Goal: Information Seeking & Learning: Find specific fact

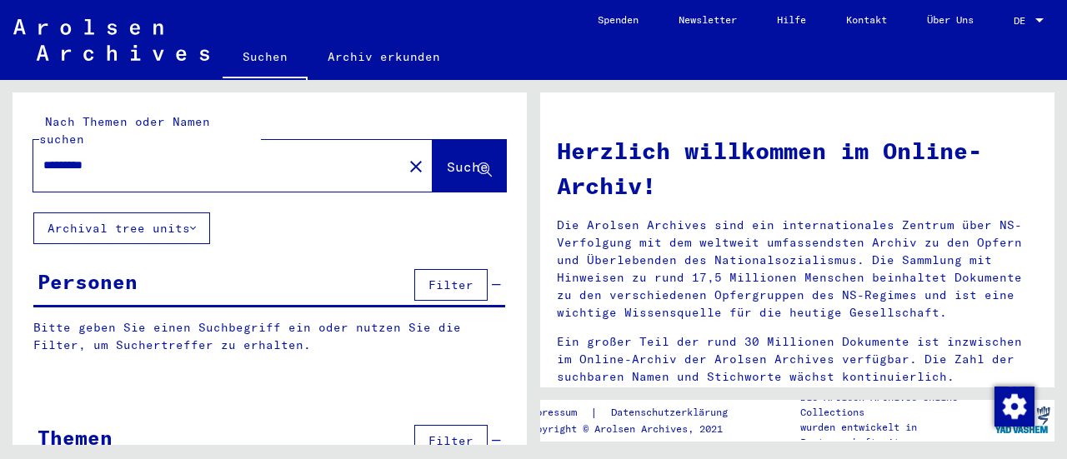
type input "*********"
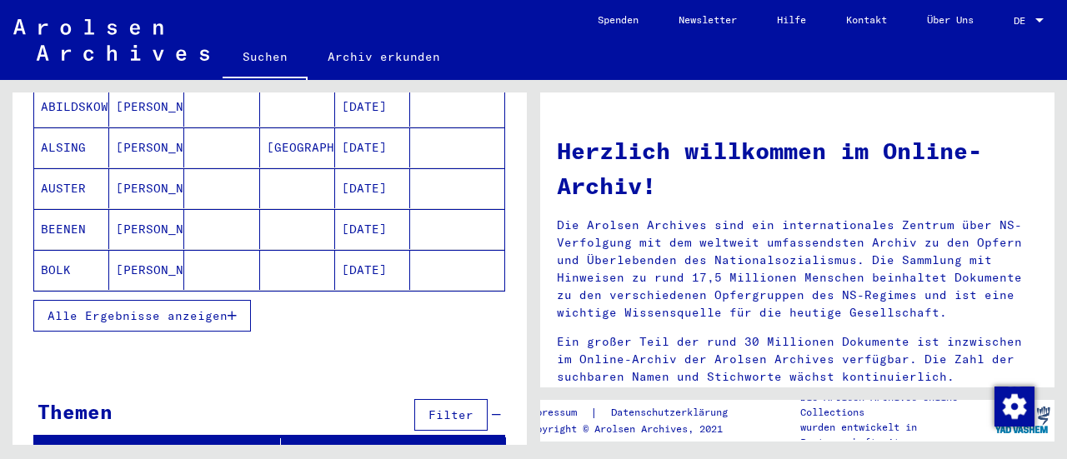
scroll to position [265, 0]
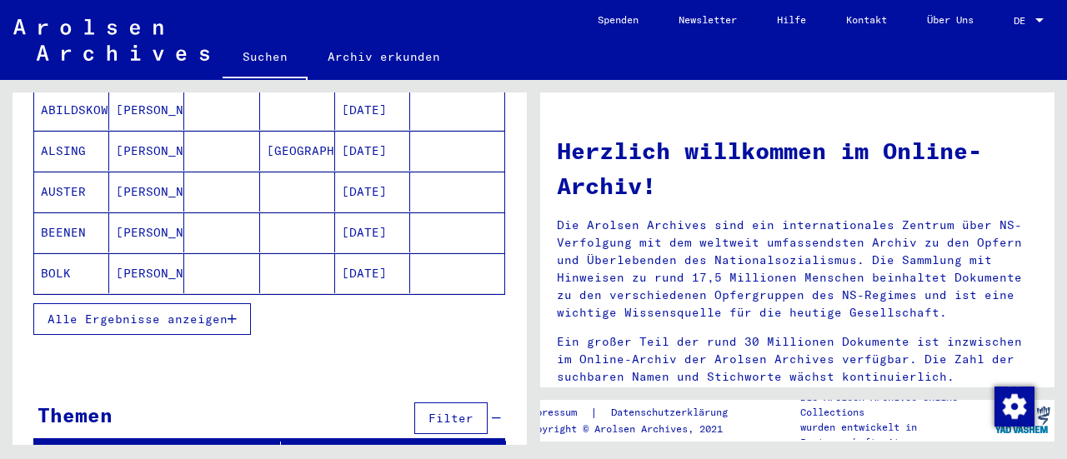
click at [172, 312] on span "Alle Ergebnisse anzeigen" at bounding box center [138, 319] width 180 height 15
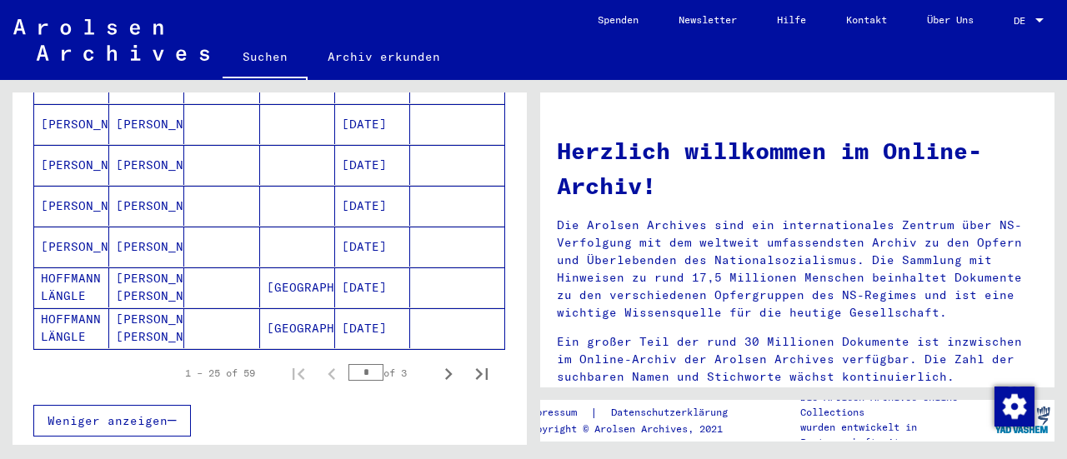
scroll to position [1032, 0]
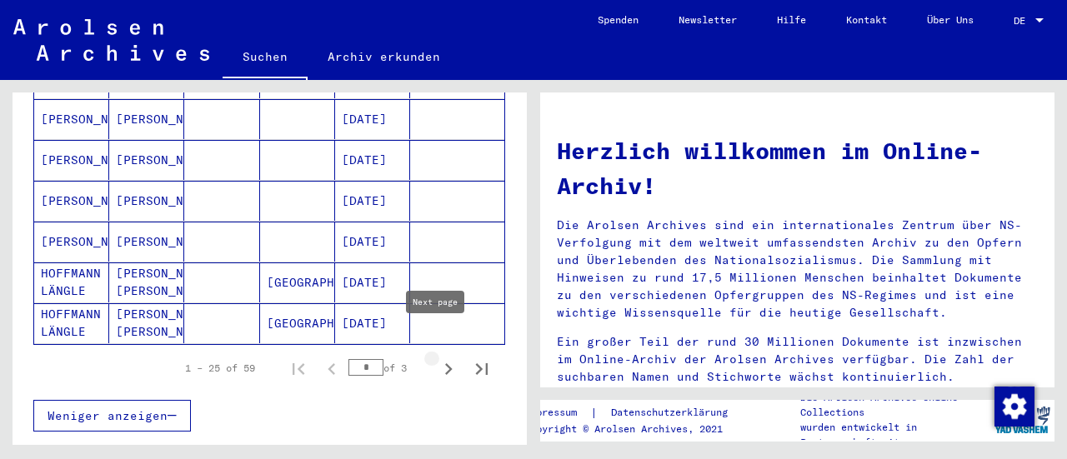
click at [437, 358] on icon "Next page" at bounding box center [448, 369] width 23 height 23
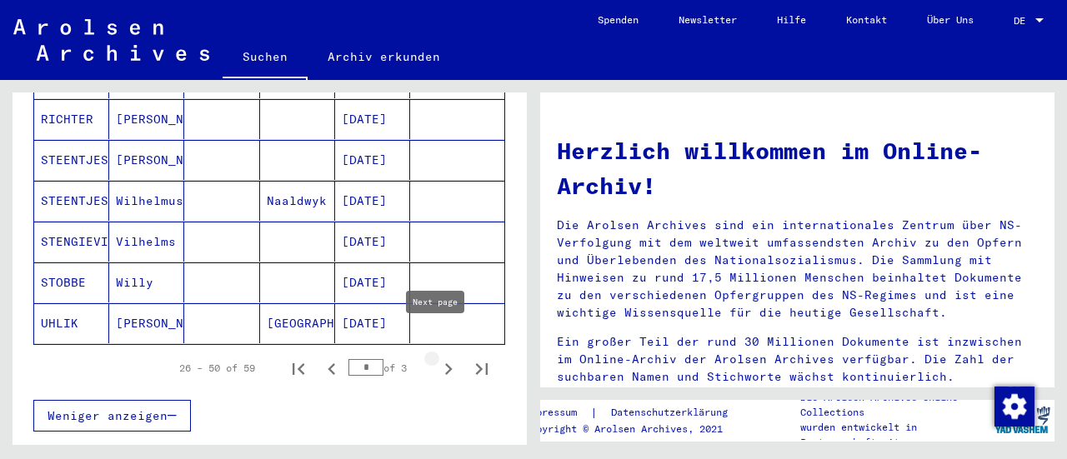
click at [437, 358] on icon "Next page" at bounding box center [448, 369] width 23 height 23
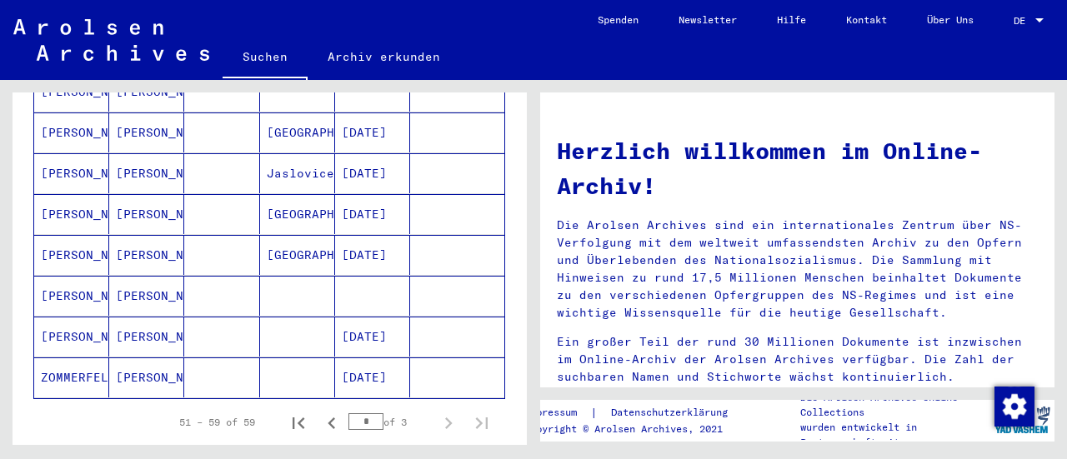
scroll to position [369, 0]
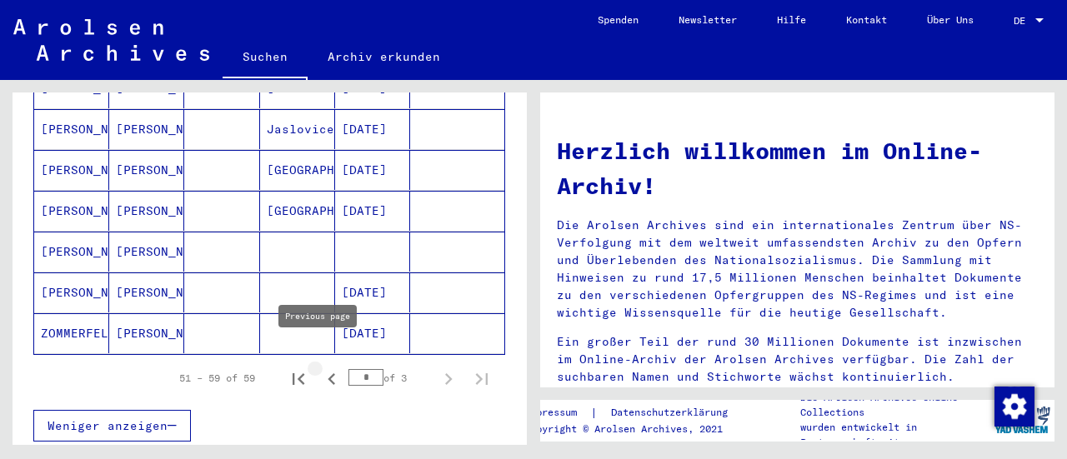
click at [321, 368] on icon "Previous page" at bounding box center [331, 379] width 23 height 23
type input "*"
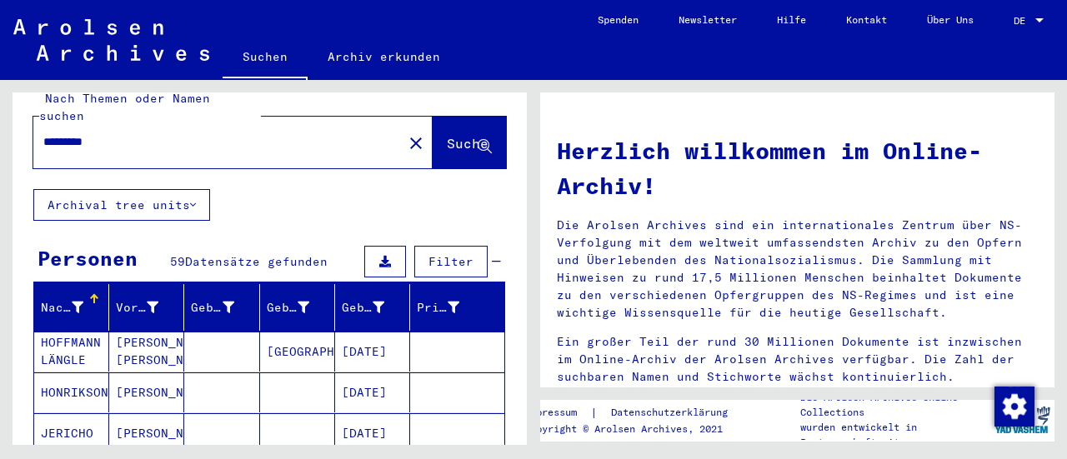
scroll to position [0, 0]
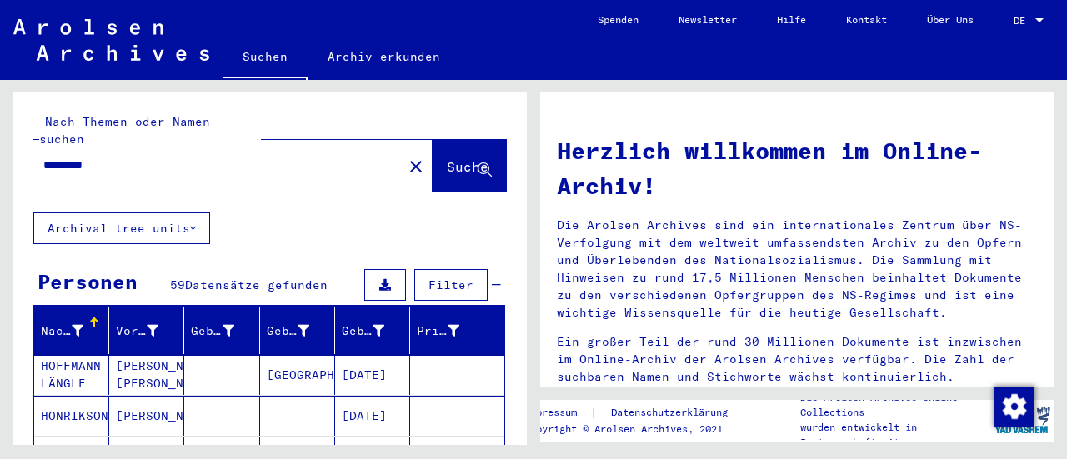
drag, startPoint x: 156, startPoint y: 143, endPoint x: 0, endPoint y: 132, distance: 156.3
click at [0, 132] on div "Nach Themen oder Namen suchen ********* close Suche Archival tree units Persone…" at bounding box center [267, 262] width 534 height 365
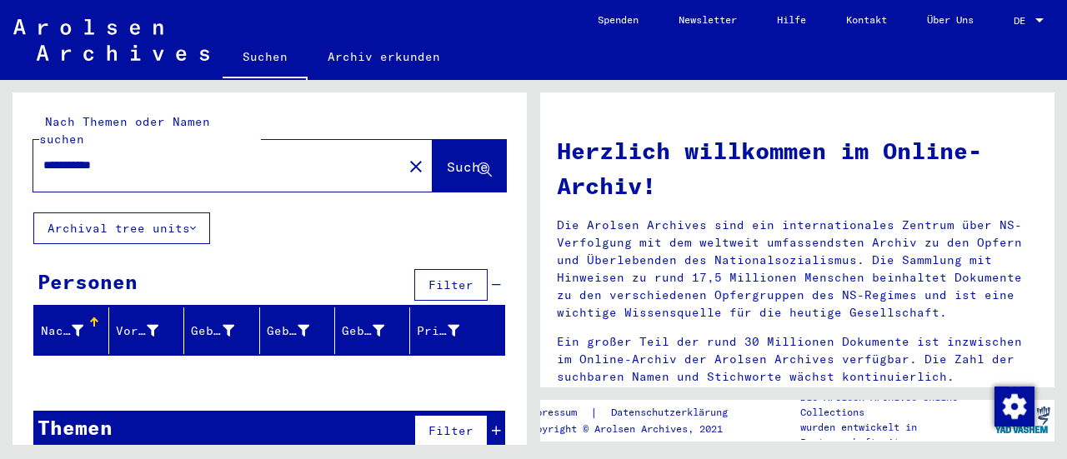
drag, startPoint x: 136, startPoint y: 148, endPoint x: 79, endPoint y: 141, distance: 57.2
click at [79, 157] on input "**********" at bounding box center [212, 166] width 339 height 18
type input "*********"
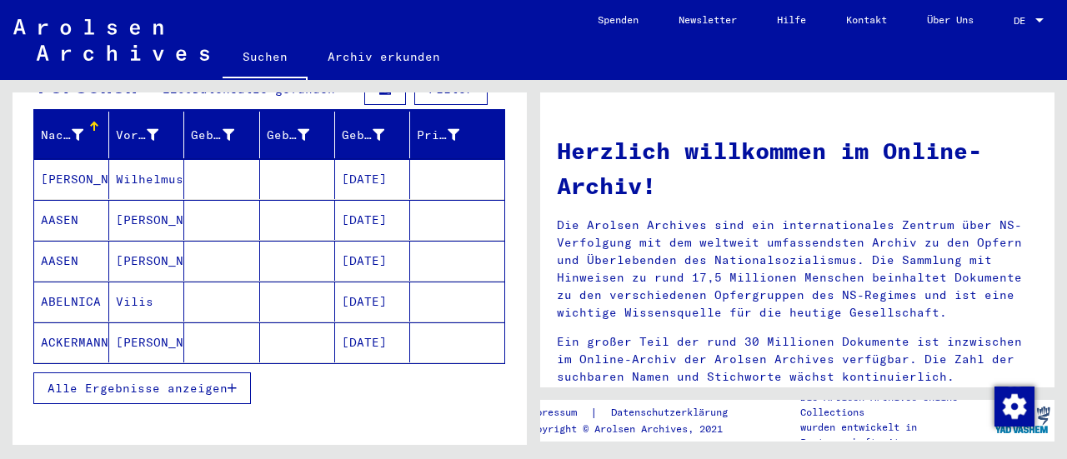
scroll to position [207, 0]
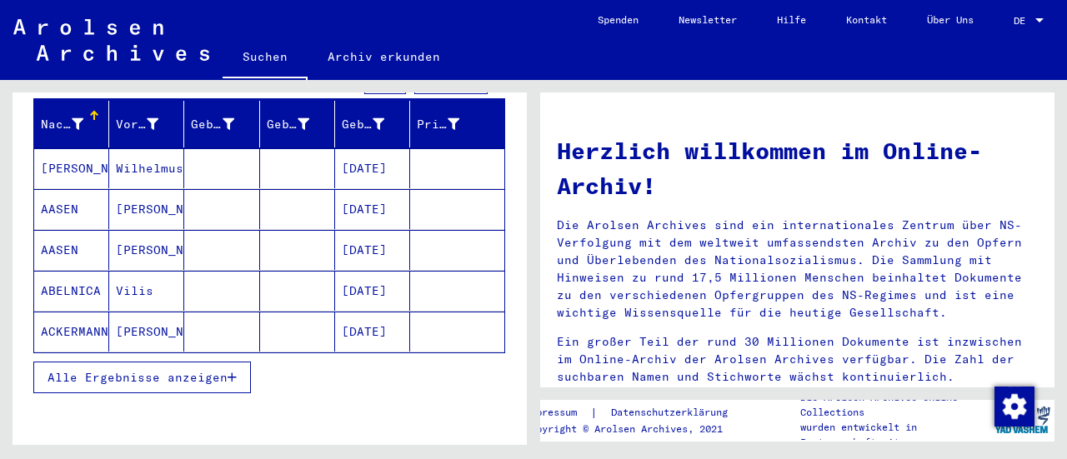
click at [108, 370] on span "Alle Ergebnisse anzeigen" at bounding box center [138, 377] width 180 height 15
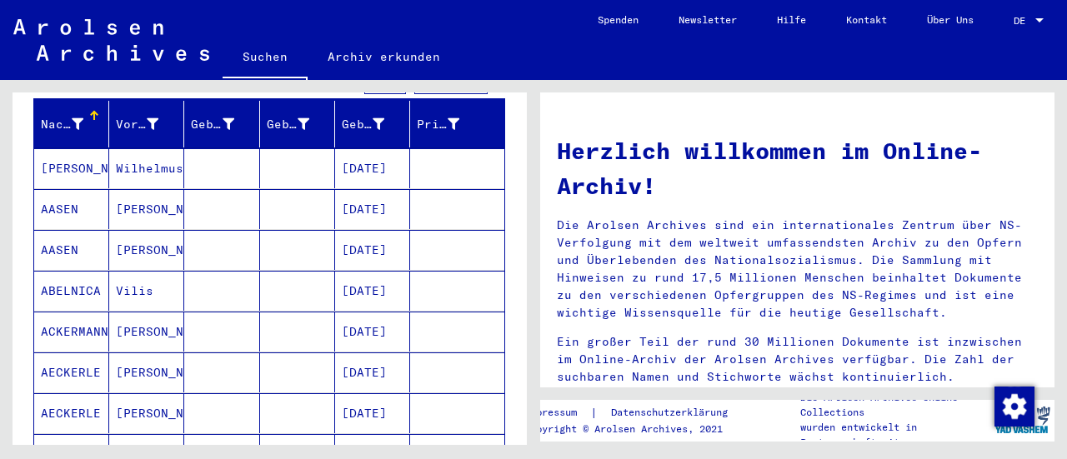
drag, startPoint x: 529, startPoint y: 175, endPoint x: 527, endPoint y: 206, distance: 30.9
click at [527, 206] on div "Nach Themen oder Namen suchen ********* close Suche Archival tree units Persone…" at bounding box center [267, 262] width 534 height 365
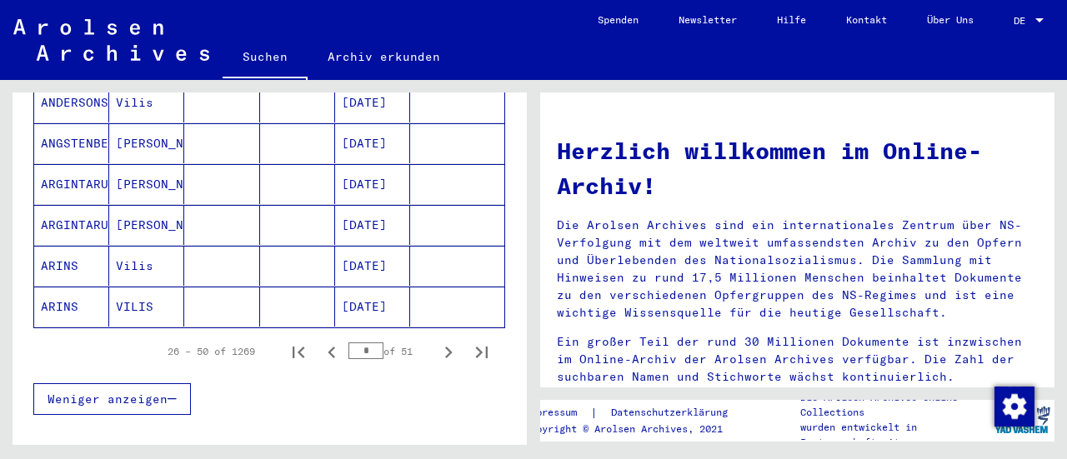
scroll to position [1074, 0]
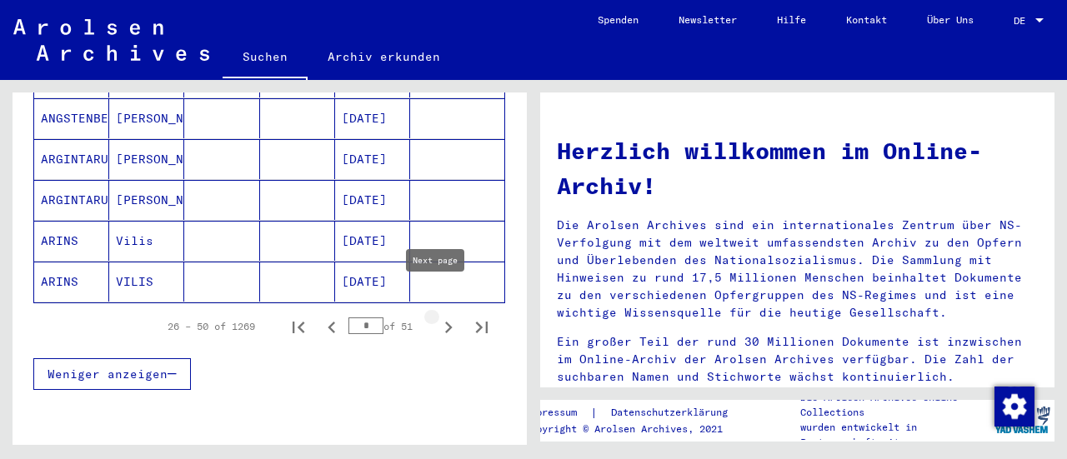
click at [437, 316] on icon "Next page" at bounding box center [448, 327] width 23 height 23
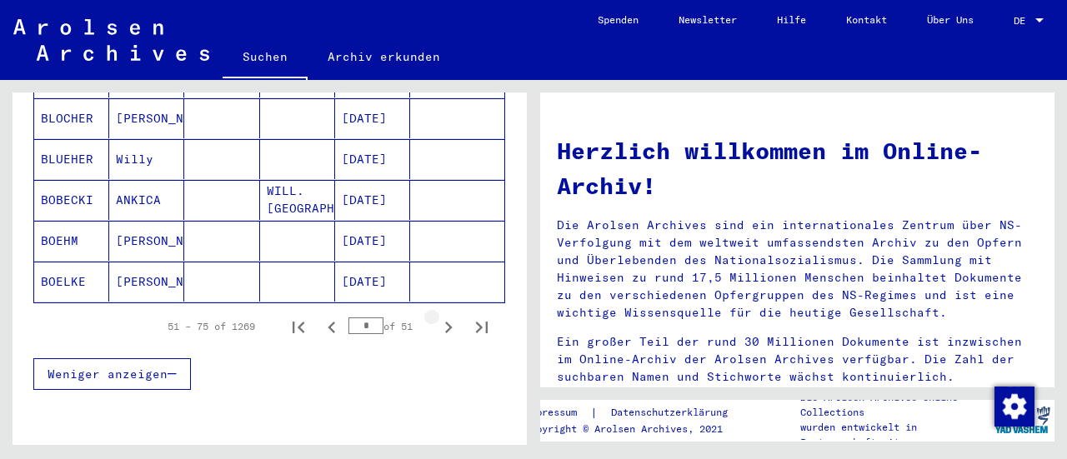
click at [437, 316] on icon "Next page" at bounding box center [448, 327] width 23 height 23
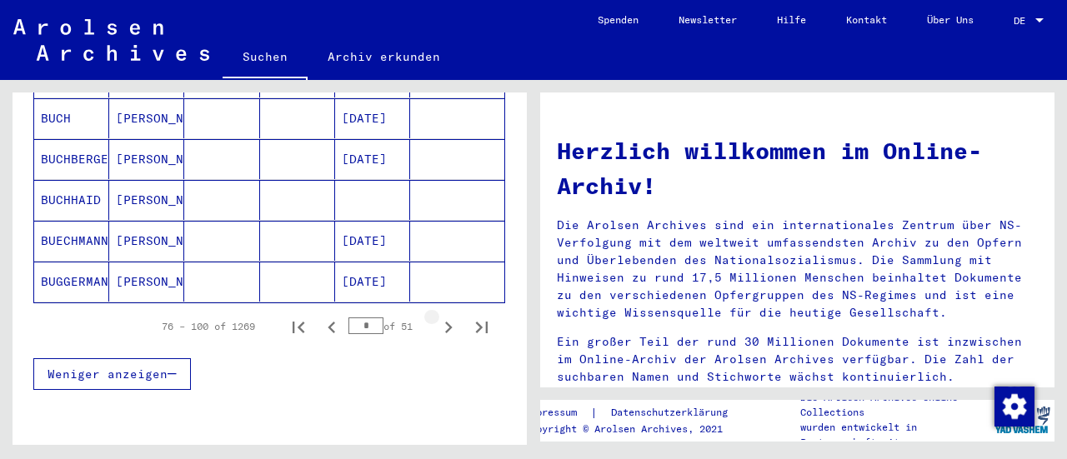
click at [437, 316] on icon "Next page" at bounding box center [448, 327] width 23 height 23
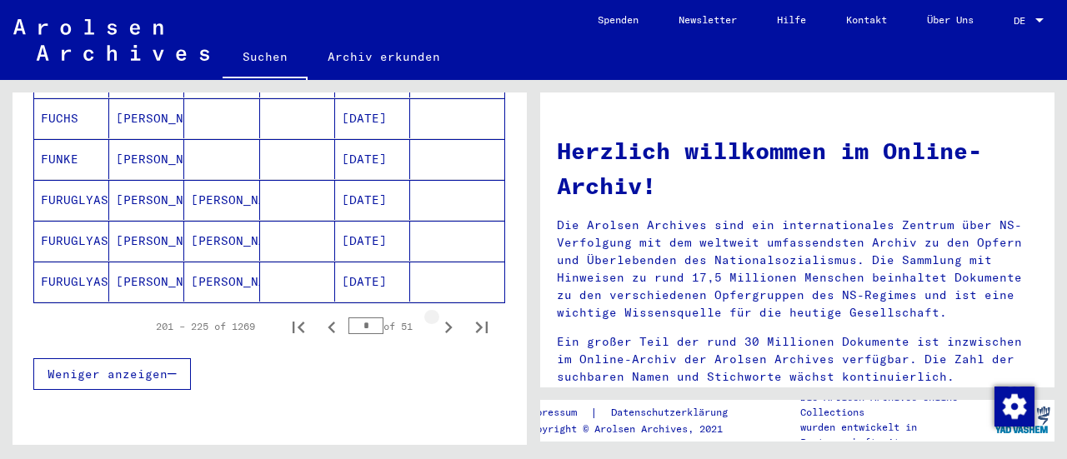
click at [437, 316] on icon "Next page" at bounding box center [448, 327] width 23 height 23
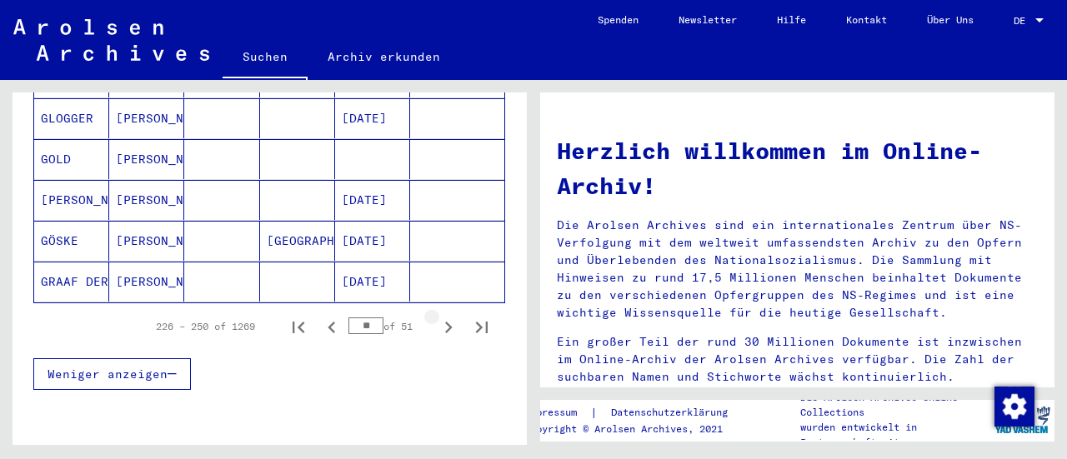
click at [437, 316] on icon "Next page" at bounding box center [448, 327] width 23 height 23
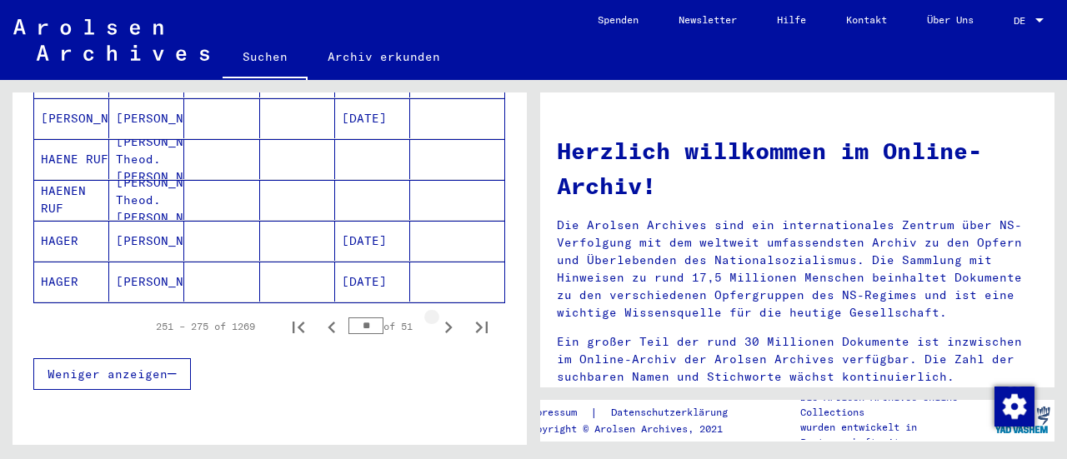
click at [437, 316] on icon "Next page" at bounding box center [448, 327] width 23 height 23
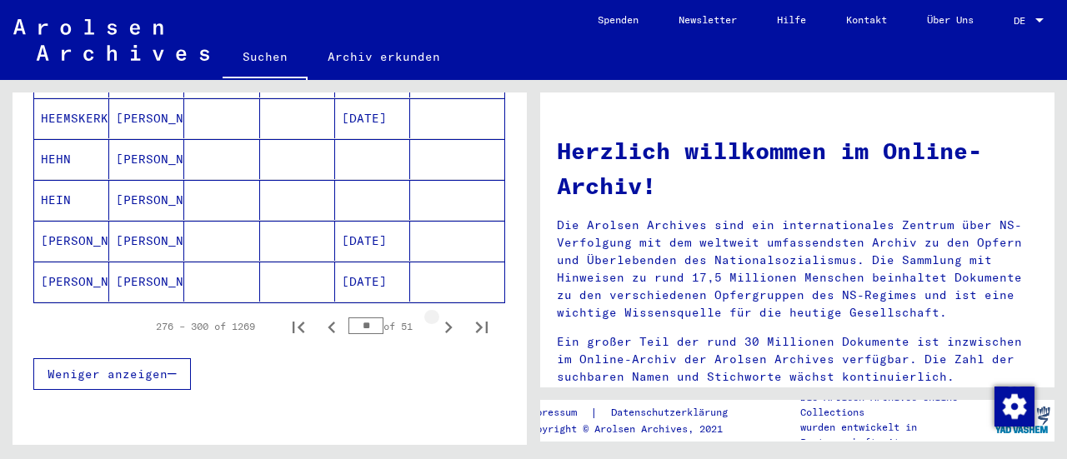
click at [437, 316] on icon "Next page" at bounding box center [448, 327] width 23 height 23
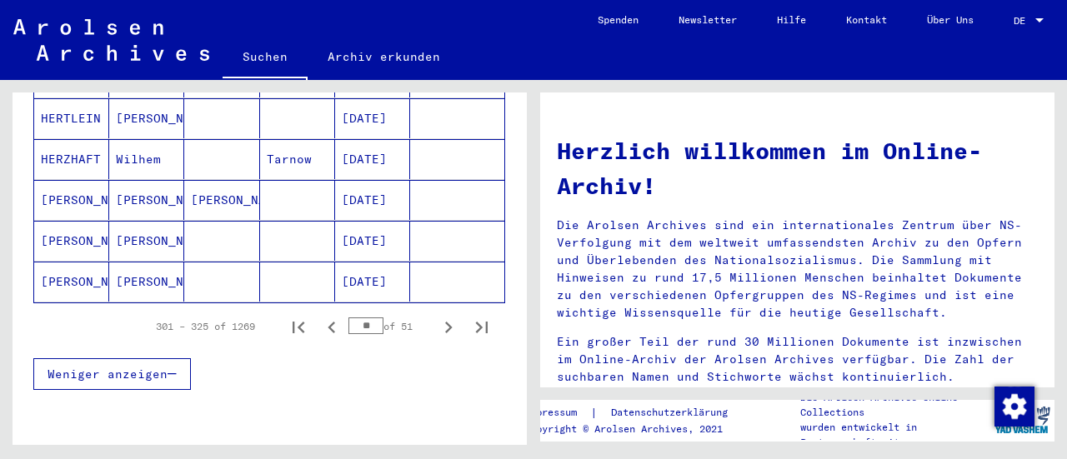
click at [437, 316] on icon "Next page" at bounding box center [448, 327] width 23 height 23
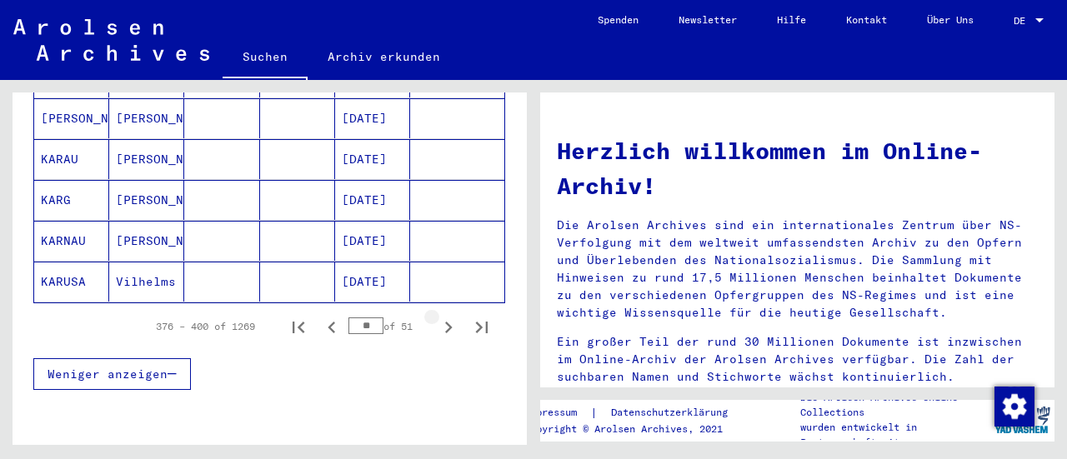
click at [437, 316] on icon "Next page" at bounding box center [448, 327] width 23 height 23
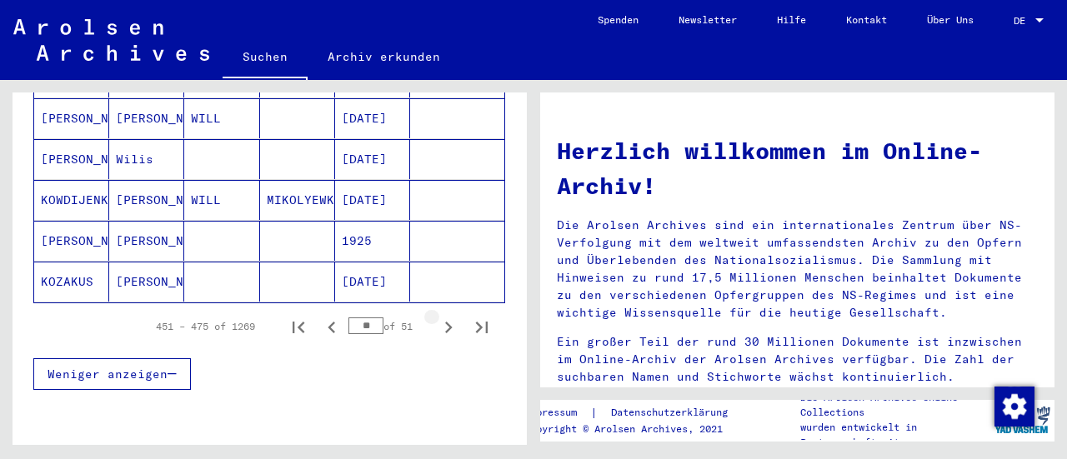
click at [437, 316] on icon "Next page" at bounding box center [448, 327] width 23 height 23
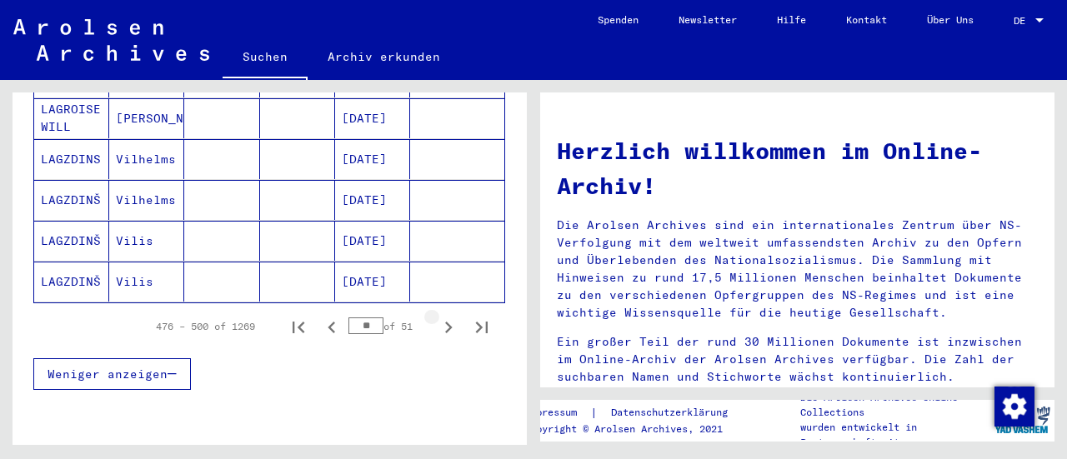
click at [437, 316] on icon "Next page" at bounding box center [448, 327] width 23 height 23
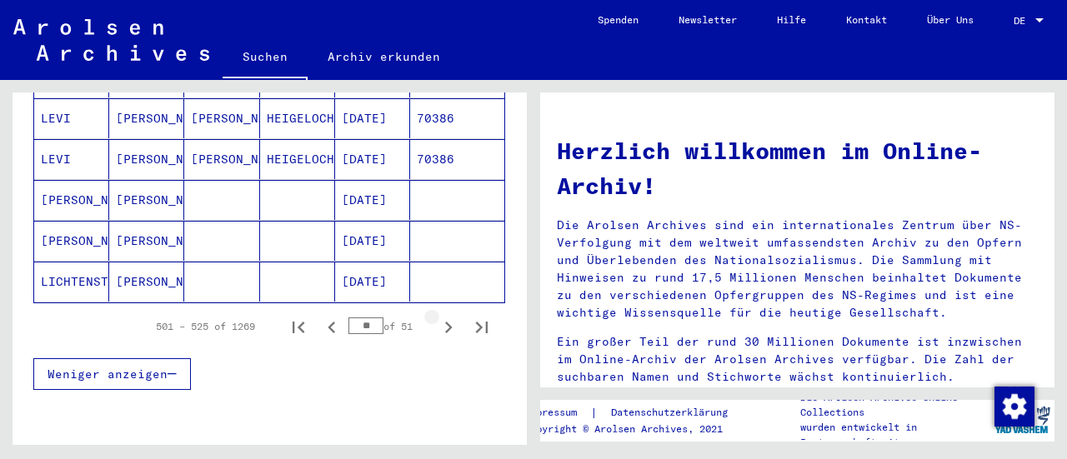
click at [437, 316] on icon "Next page" at bounding box center [448, 327] width 23 height 23
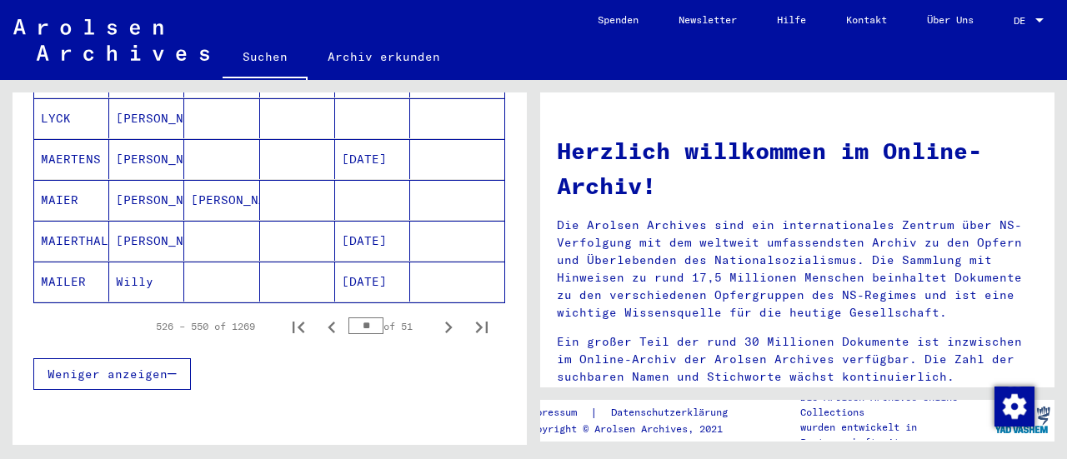
click at [437, 316] on icon "Next page" at bounding box center [448, 327] width 23 height 23
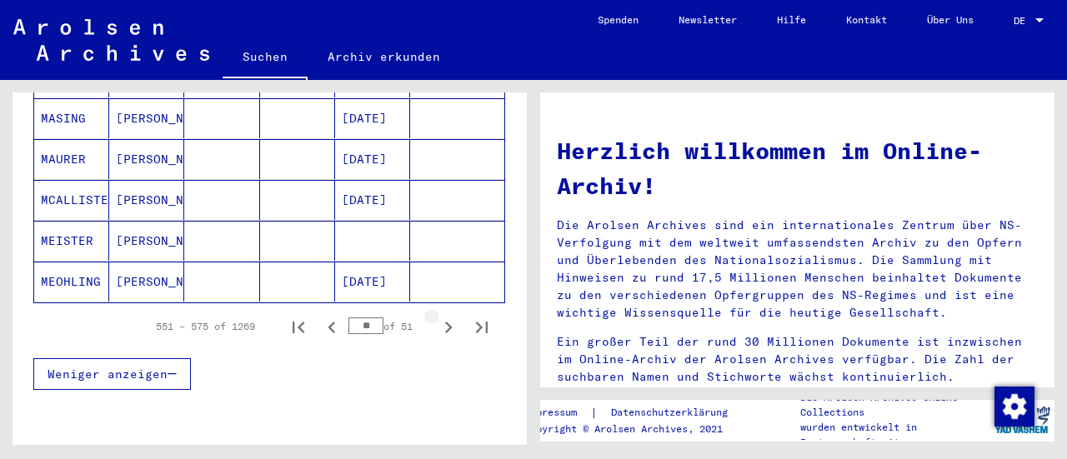
click at [437, 316] on icon "Next page" at bounding box center [448, 327] width 23 height 23
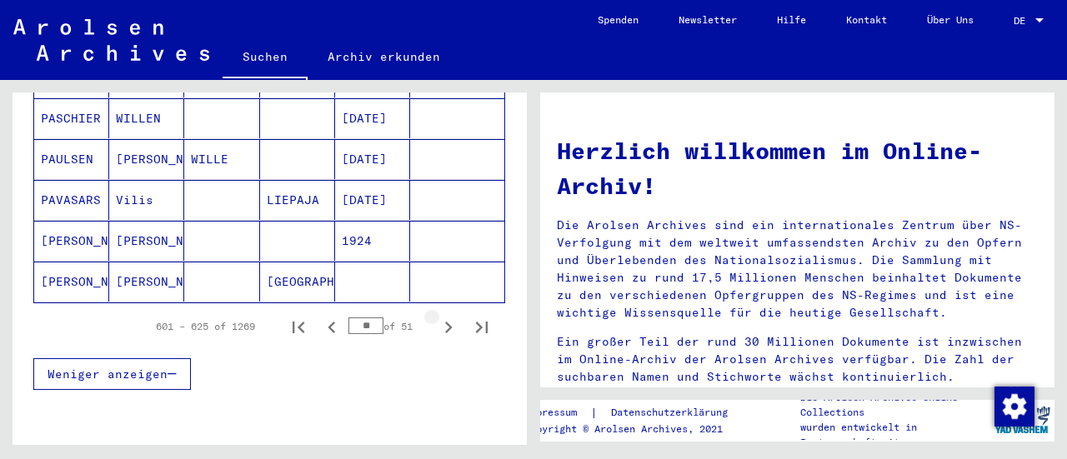
click at [437, 316] on icon "Next page" at bounding box center [448, 327] width 23 height 23
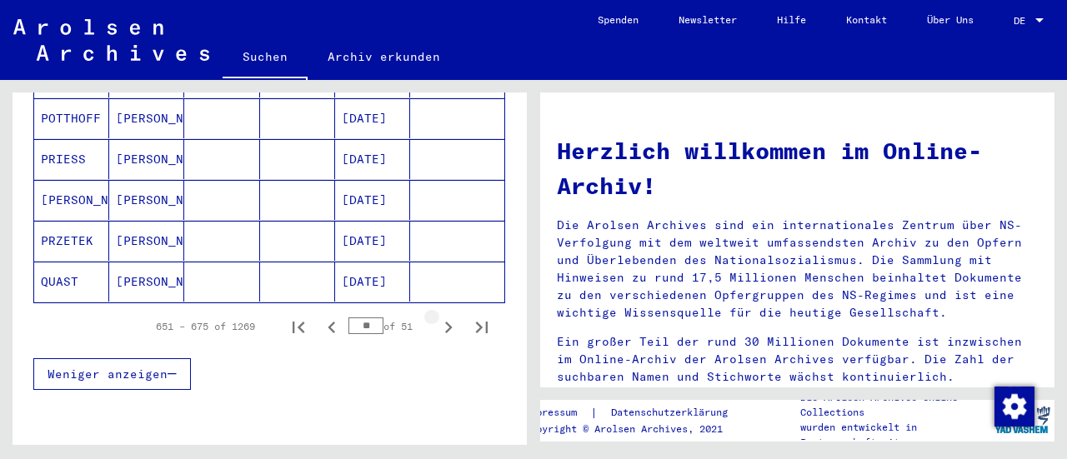
click at [437, 316] on icon "Next page" at bounding box center [448, 327] width 23 height 23
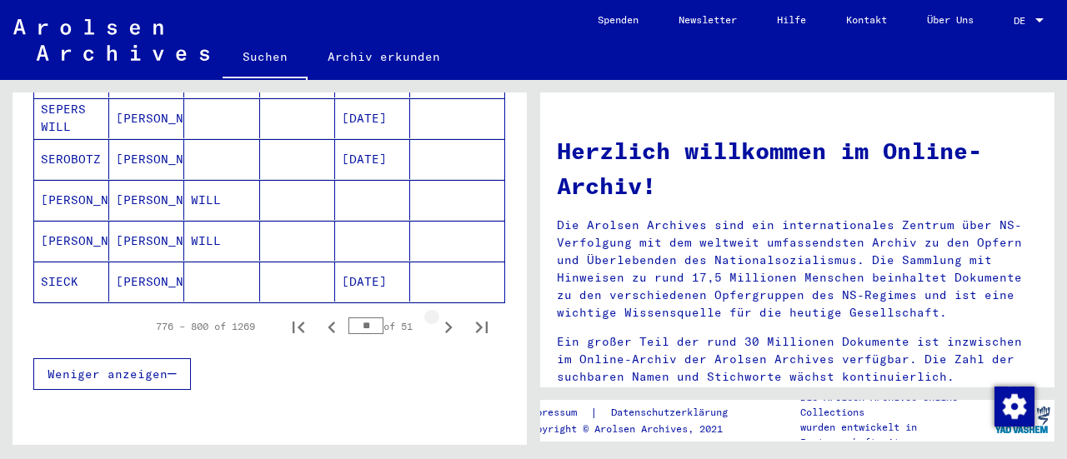
click at [437, 316] on icon "Next page" at bounding box center [448, 327] width 23 height 23
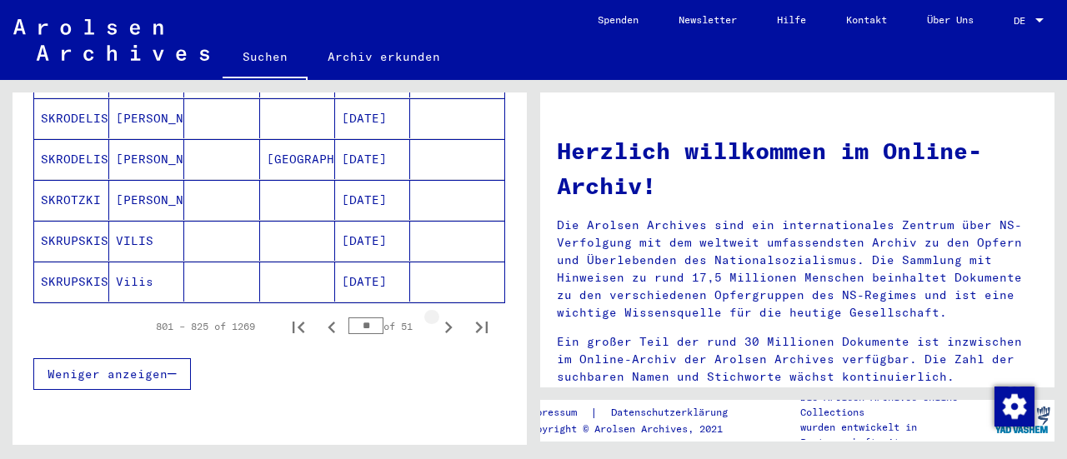
click at [437, 316] on icon "Next page" at bounding box center [448, 327] width 23 height 23
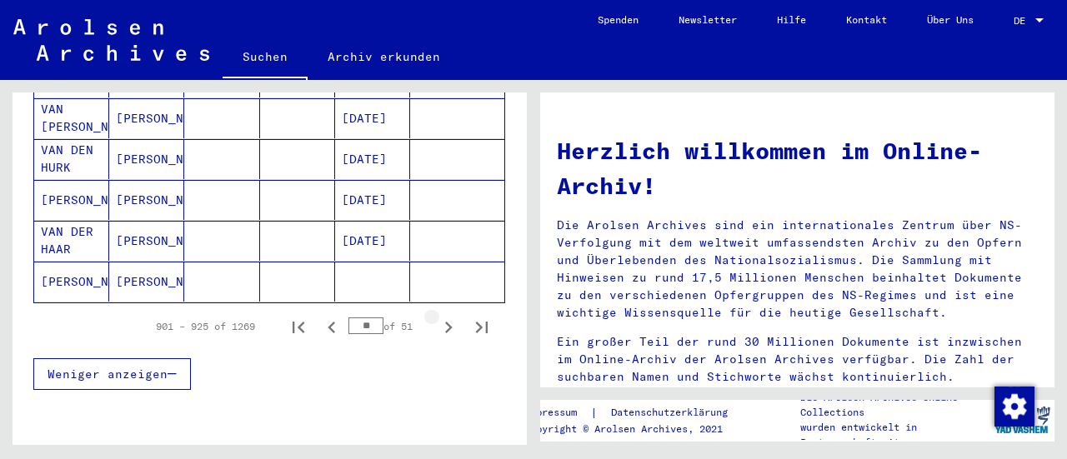
click at [437, 316] on icon "Next page" at bounding box center [448, 327] width 23 height 23
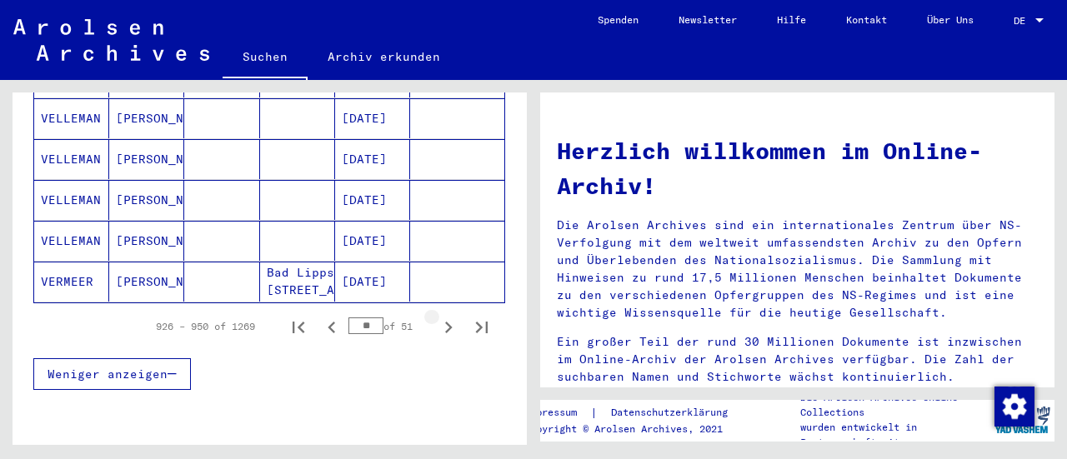
click at [437, 316] on icon "Next page" at bounding box center [448, 327] width 23 height 23
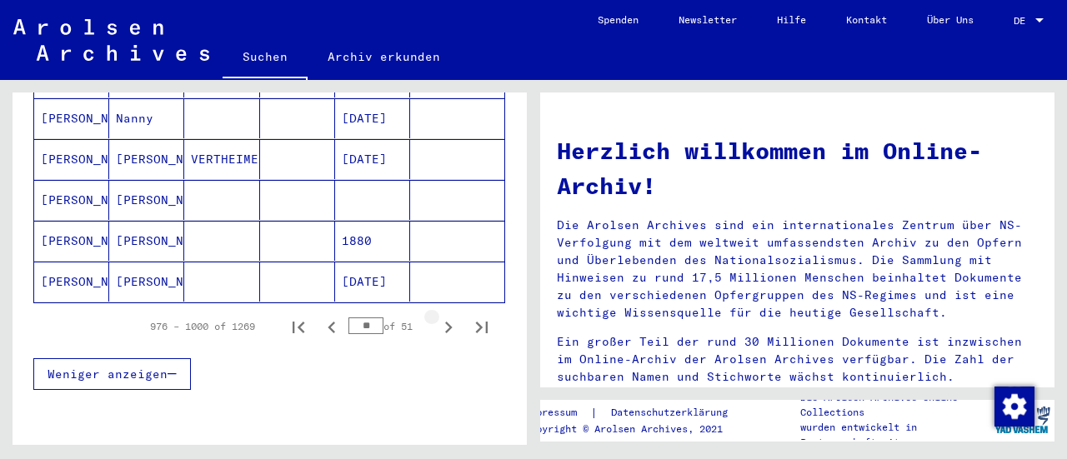
click at [437, 316] on icon "Next page" at bounding box center [448, 327] width 23 height 23
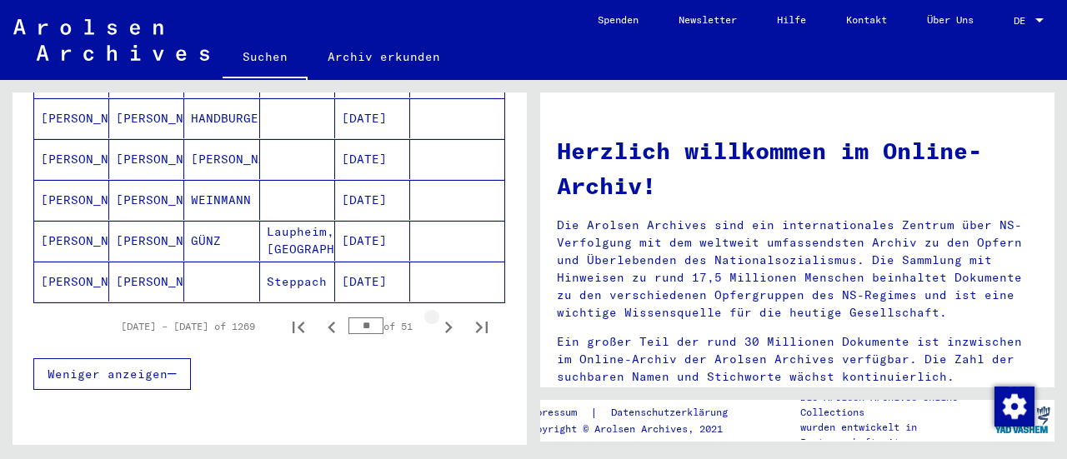
click at [437, 316] on icon "Next page" at bounding box center [448, 327] width 23 height 23
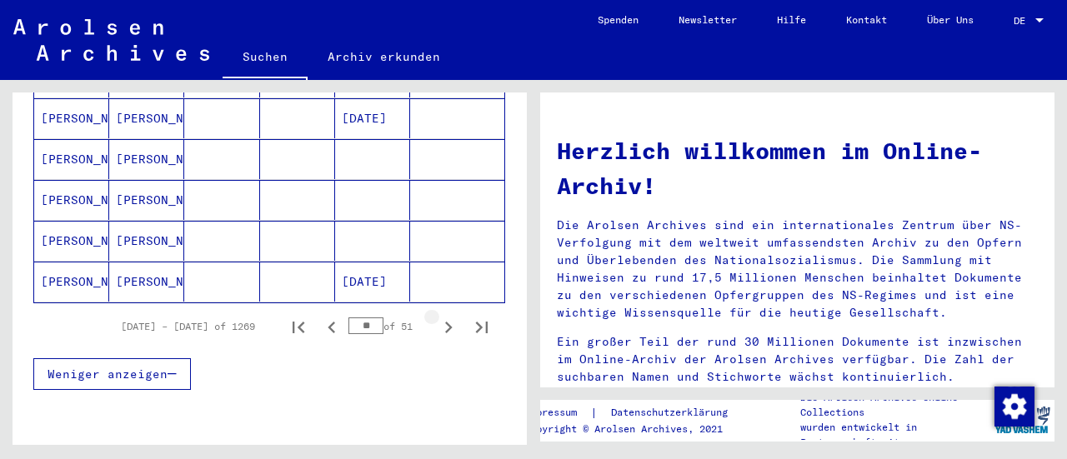
click at [437, 316] on icon "Next page" at bounding box center [448, 327] width 23 height 23
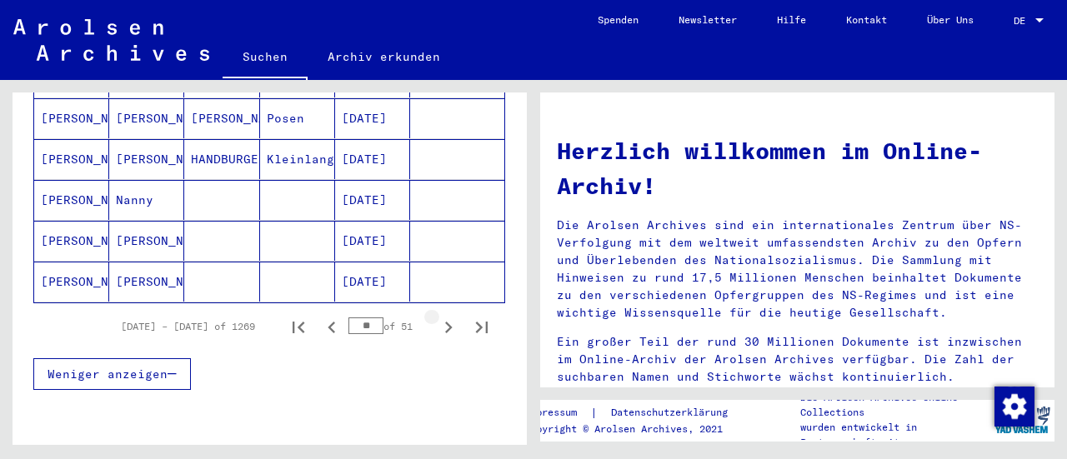
click at [437, 316] on icon "Next page" at bounding box center [448, 327] width 23 height 23
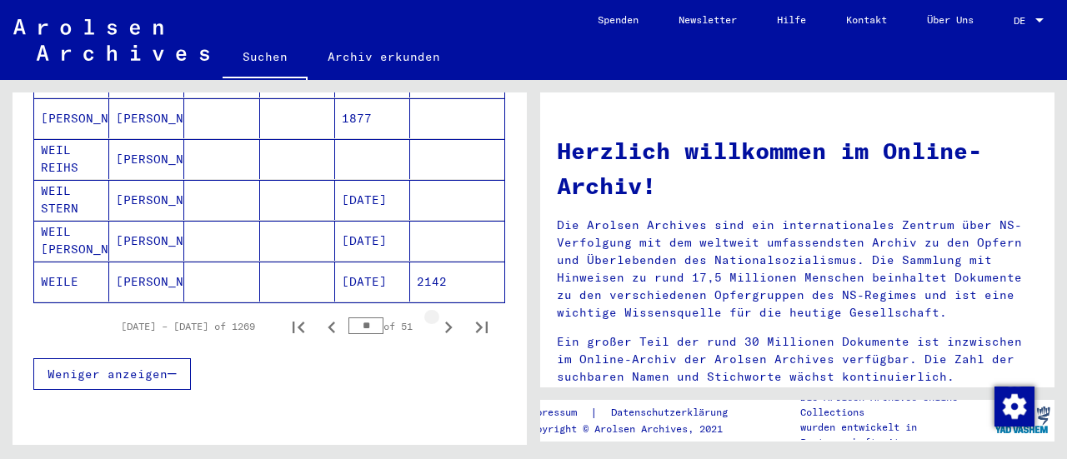
click at [437, 316] on icon "Next page" at bounding box center [448, 327] width 23 height 23
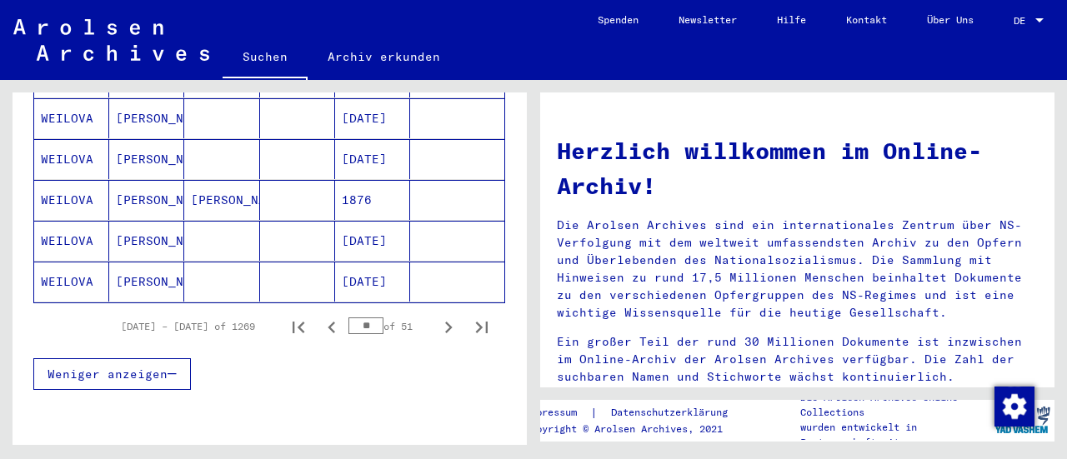
click at [437, 316] on icon "Next page" at bounding box center [448, 327] width 23 height 23
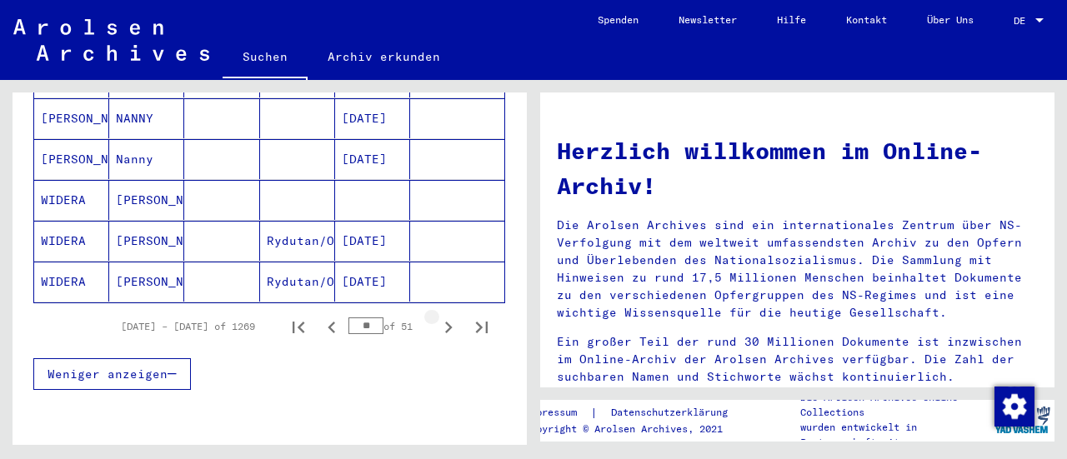
click at [437, 316] on icon "Next page" at bounding box center [448, 327] width 23 height 23
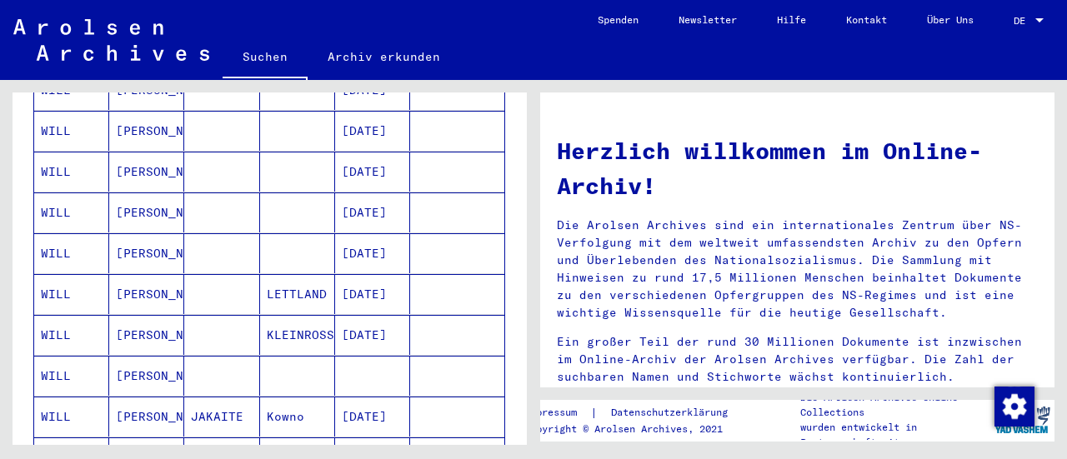
scroll to position [895, 0]
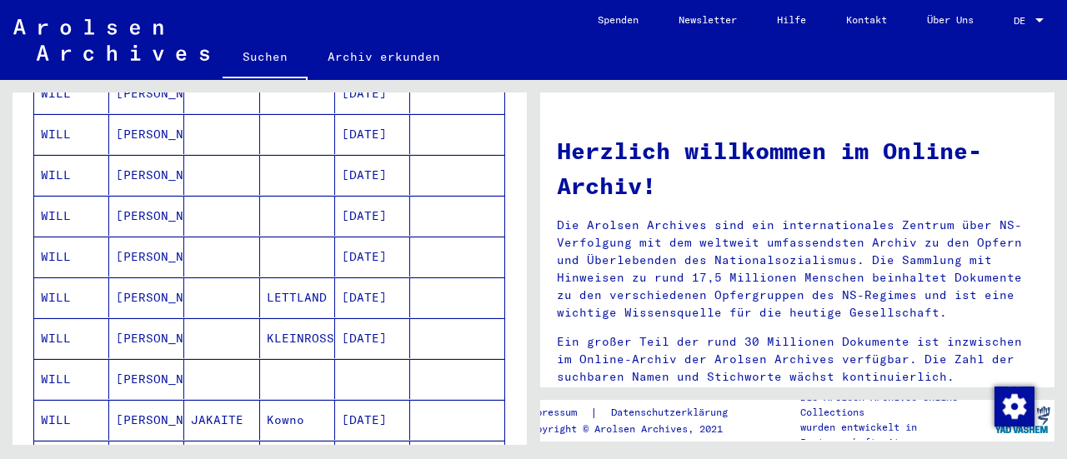
click at [370, 278] on mat-cell "[DATE]" at bounding box center [372, 298] width 75 height 40
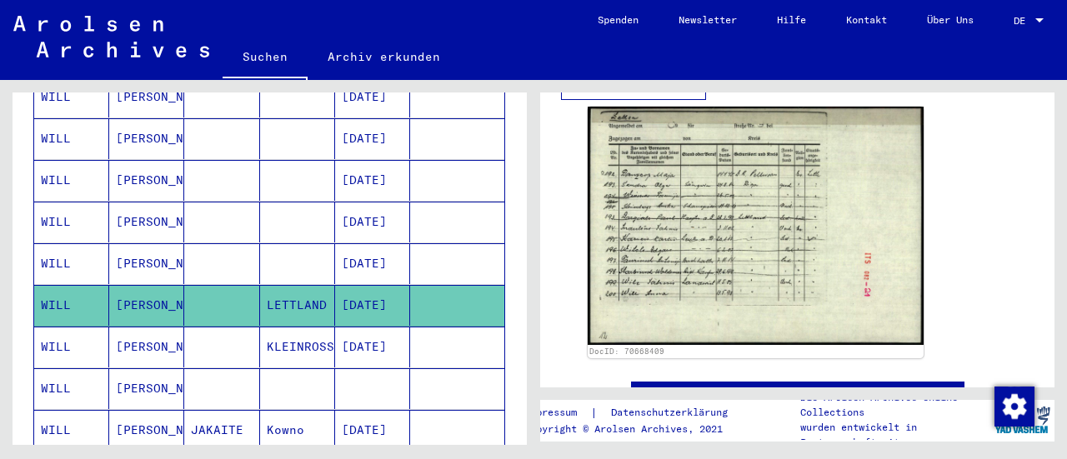
scroll to position [618, 0]
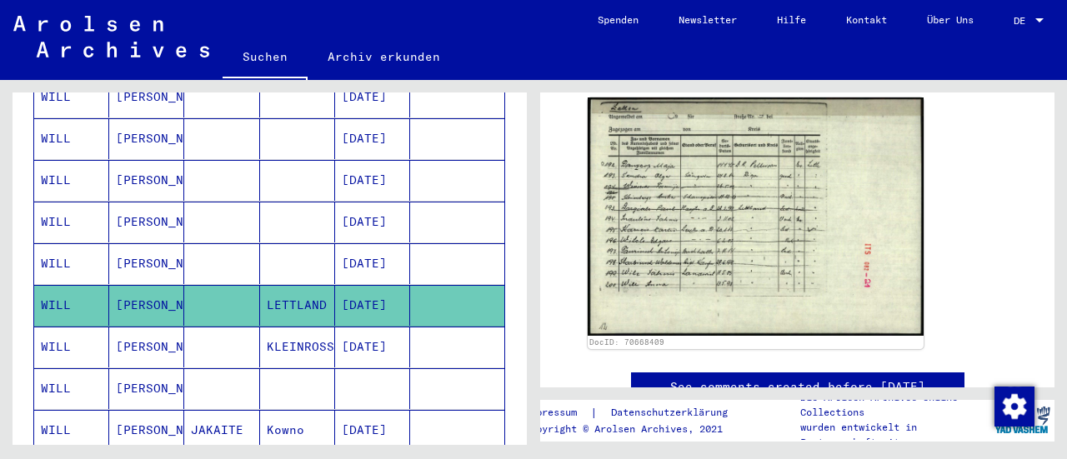
click at [228, 160] on mat-cell at bounding box center [221, 180] width 75 height 41
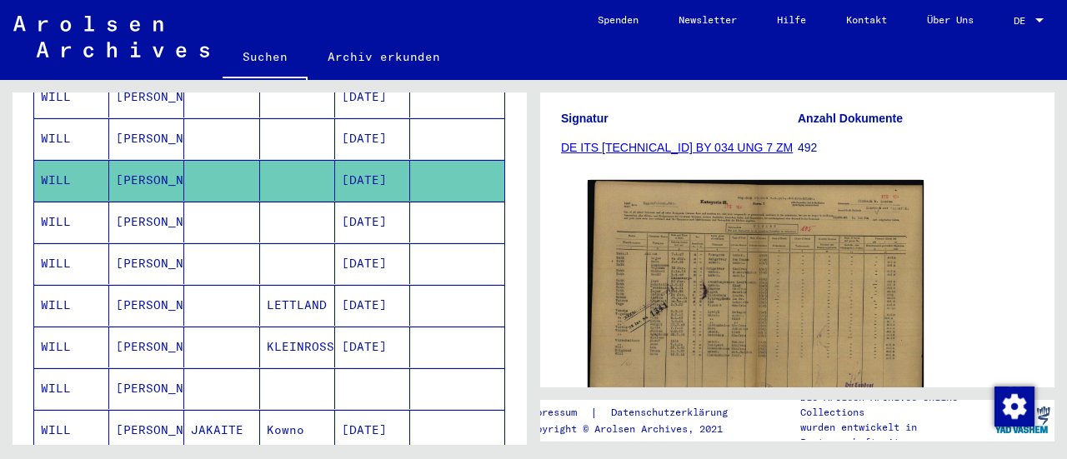
scroll to position [474, 0]
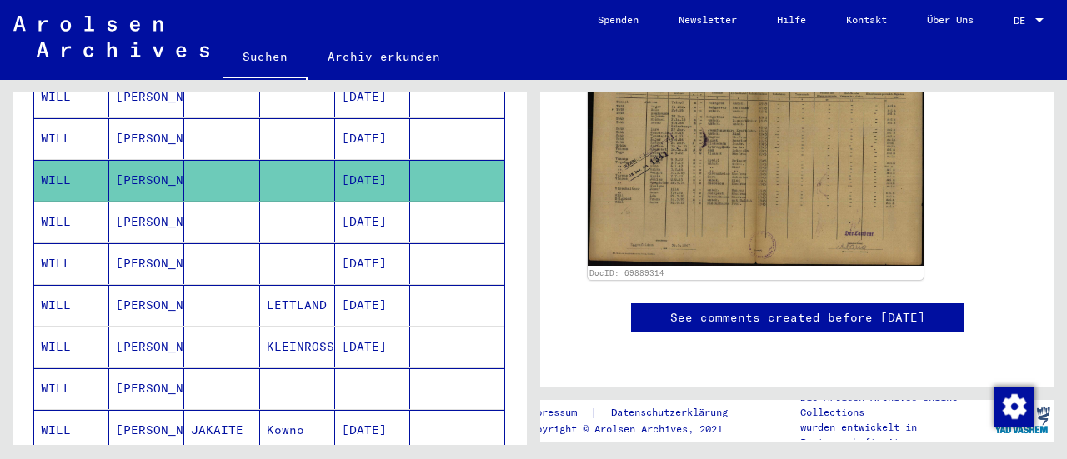
click at [199, 285] on mat-cell at bounding box center [221, 305] width 75 height 41
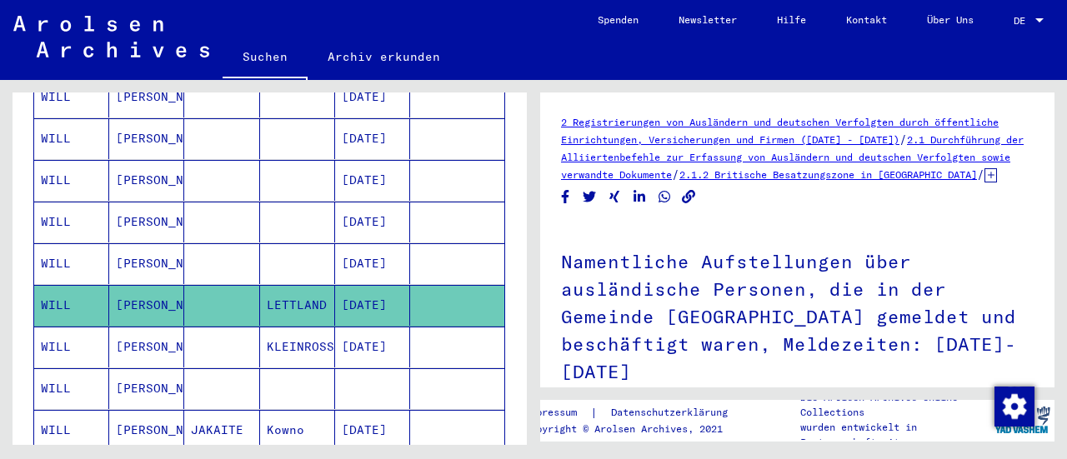
drag, startPoint x: 512, startPoint y: 288, endPoint x: 512, endPoint y: 299, distance: 10.8
click at [512, 299] on div "Nachname Vorname Geburtsname Geburt‏ Geburtsdatum Prisoner # WIEDER [PERSON_NAM…" at bounding box center [270, 3] width 514 height 1199
click at [511, 310] on div "Nachname Vorname Geburtsname Geburt‏ Geburtsdatum Prisoner # WIEDER [PERSON_NAM…" at bounding box center [270, 3] width 514 height 1199
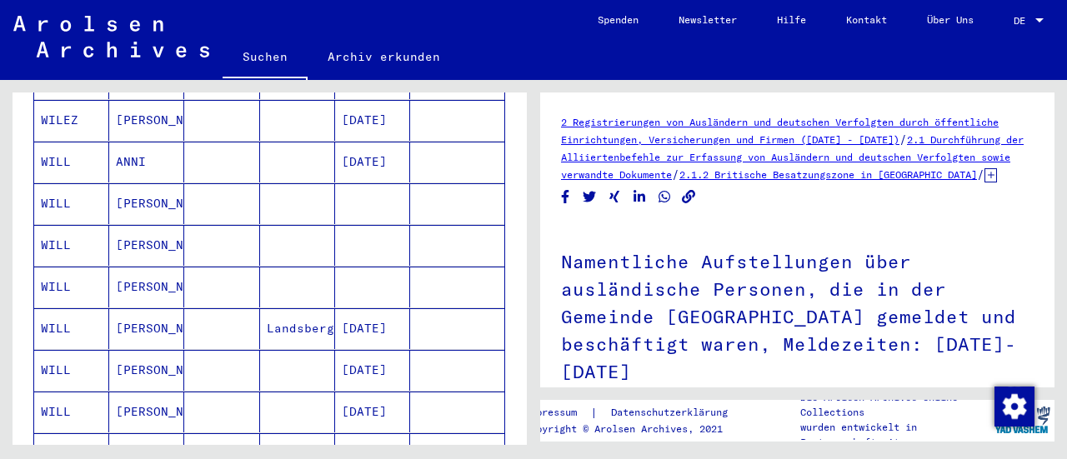
scroll to position [540, 0]
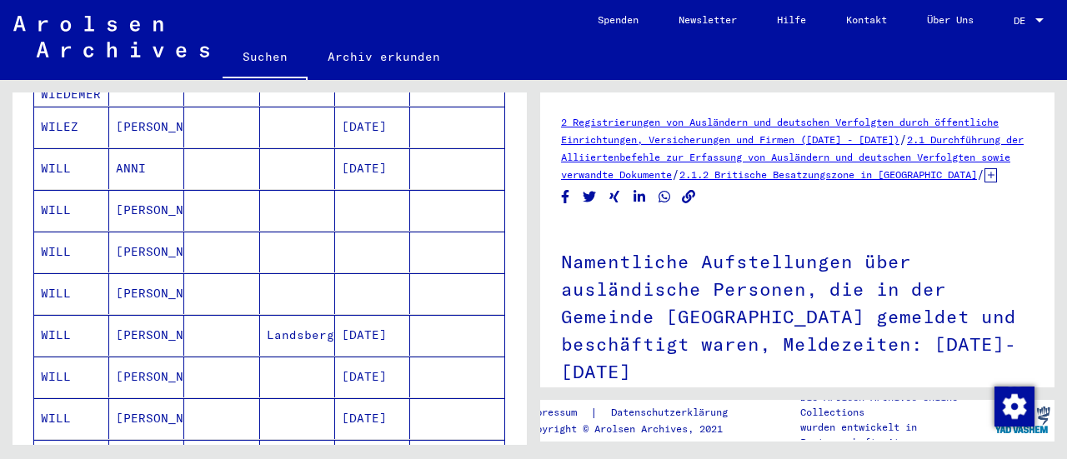
click at [379, 315] on mat-cell "[DATE]" at bounding box center [372, 335] width 75 height 41
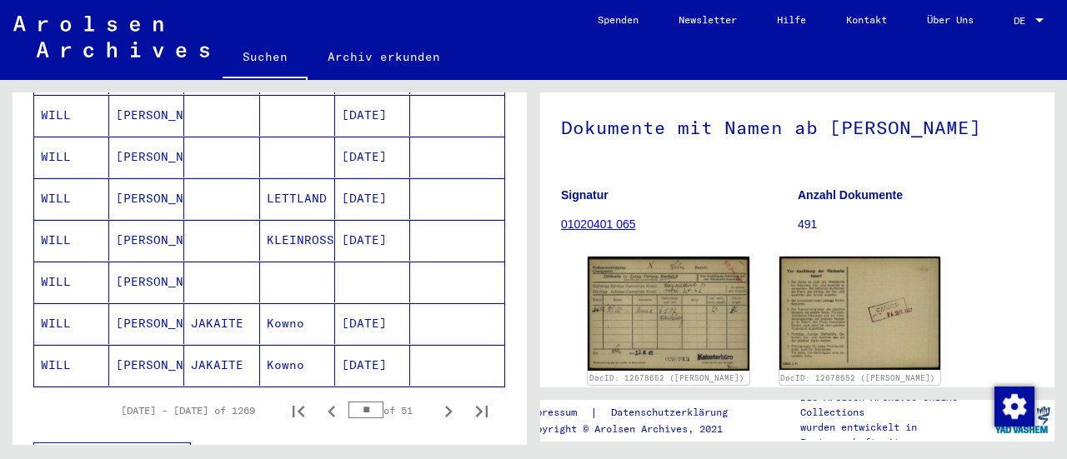
scroll to position [1014, 0]
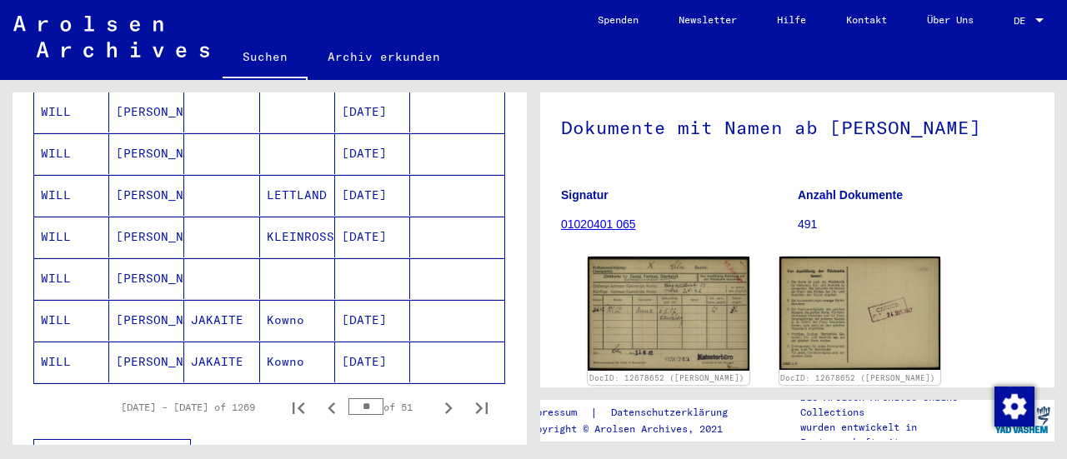
click at [350, 300] on mat-cell "[DATE]" at bounding box center [372, 320] width 75 height 41
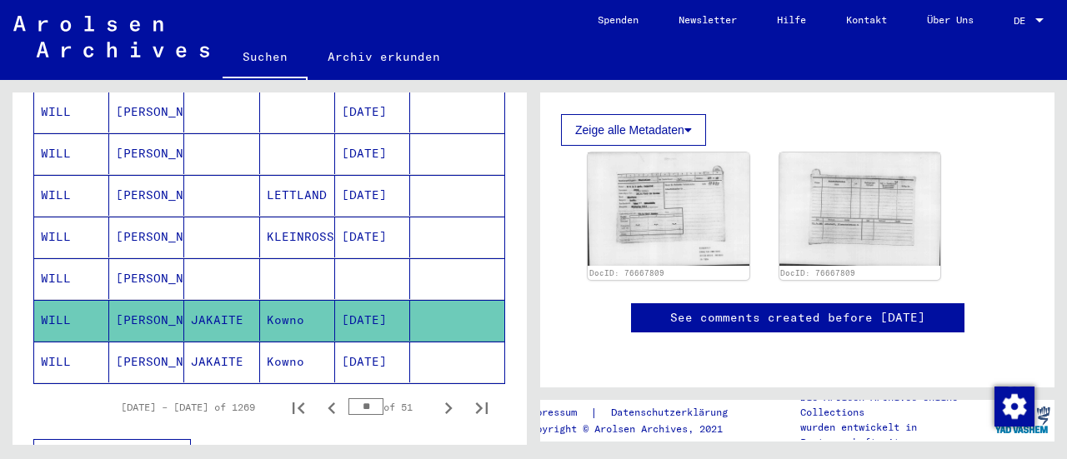
scroll to position [599, 0]
click at [437, 397] on icon "Next page" at bounding box center [448, 408] width 23 height 23
type input "**"
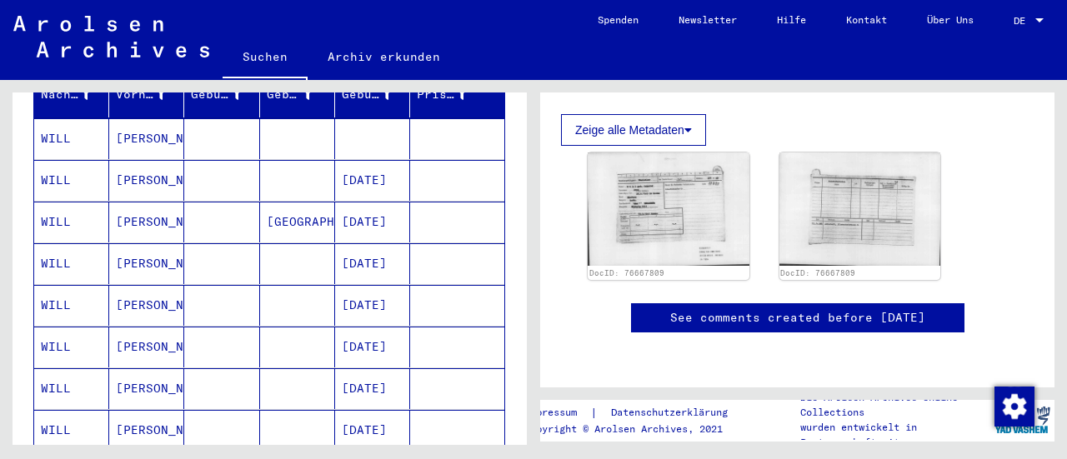
scroll to position [243, 0]
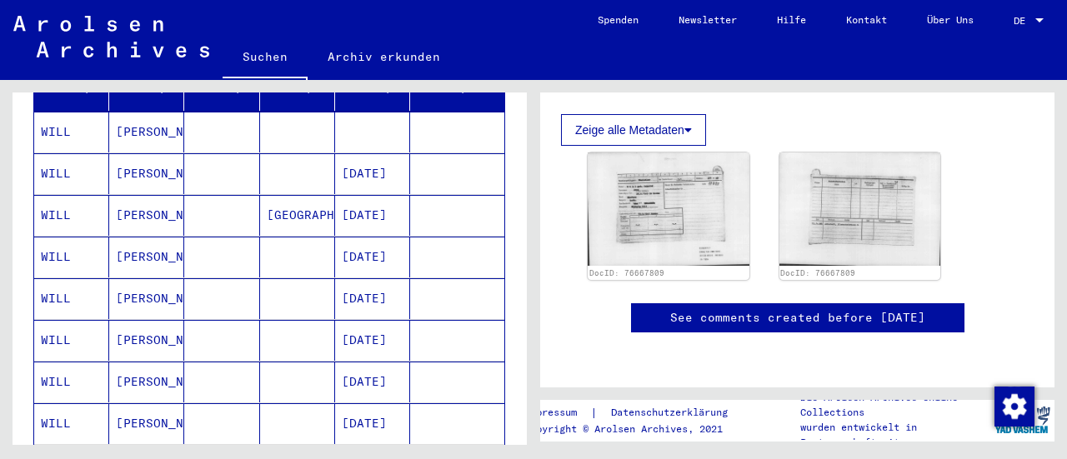
click at [273, 153] on mat-cell at bounding box center [297, 173] width 75 height 41
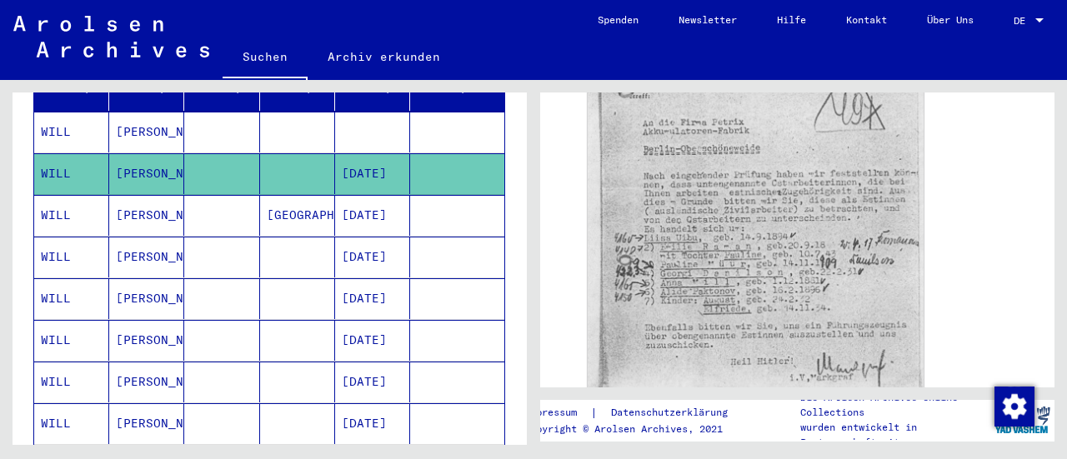
scroll to position [435, 0]
click at [249, 195] on mat-cell at bounding box center [221, 215] width 75 height 41
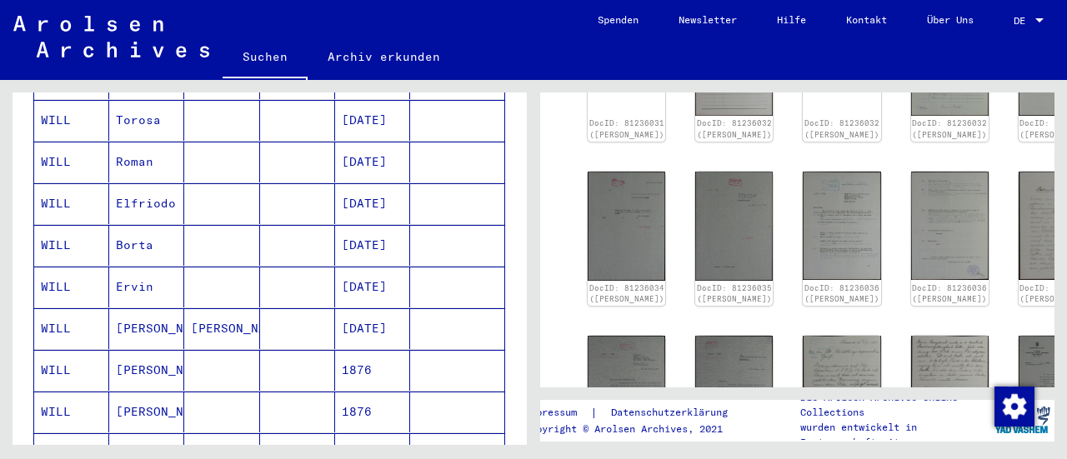
scroll to position [813, 0]
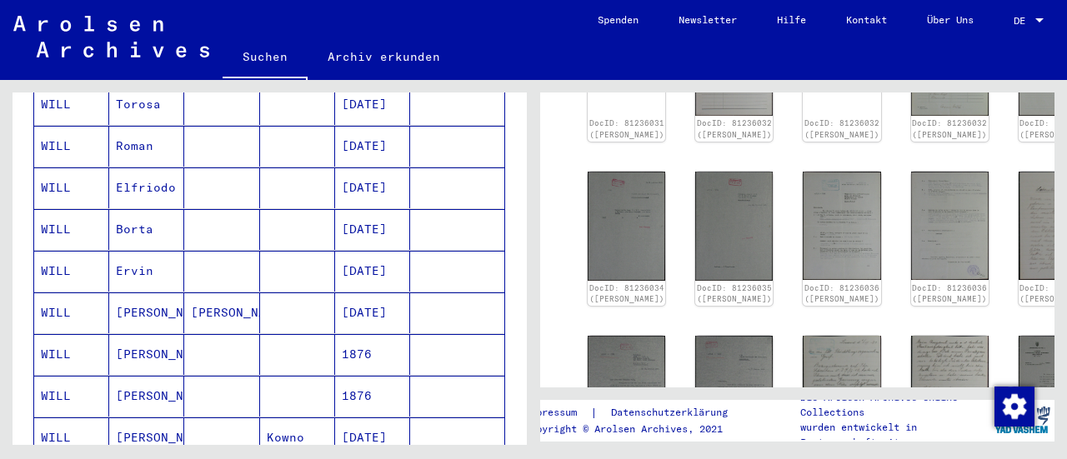
click at [335, 337] on mat-cell "1876" at bounding box center [372, 354] width 75 height 41
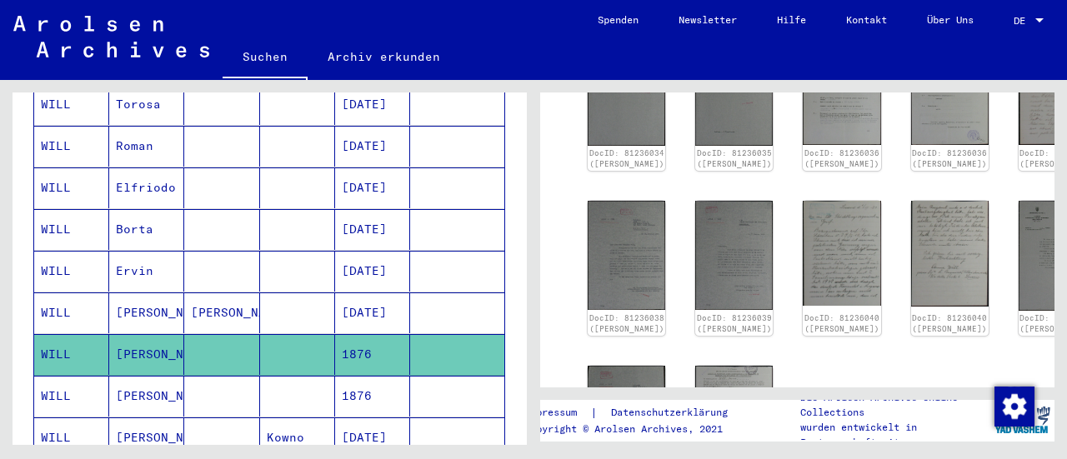
scroll to position [315, 0]
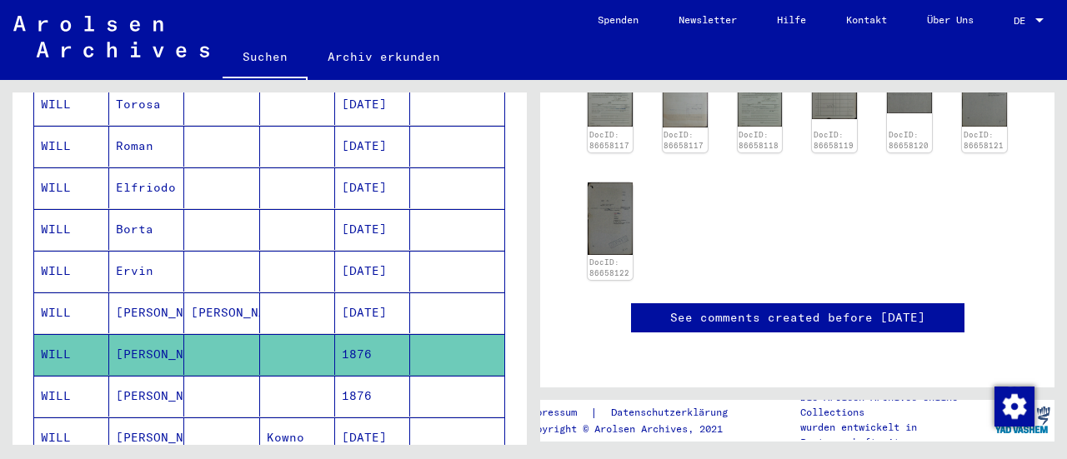
click at [335, 376] on mat-cell "1876" at bounding box center [372, 396] width 75 height 41
